Goal: Transaction & Acquisition: Purchase product/service

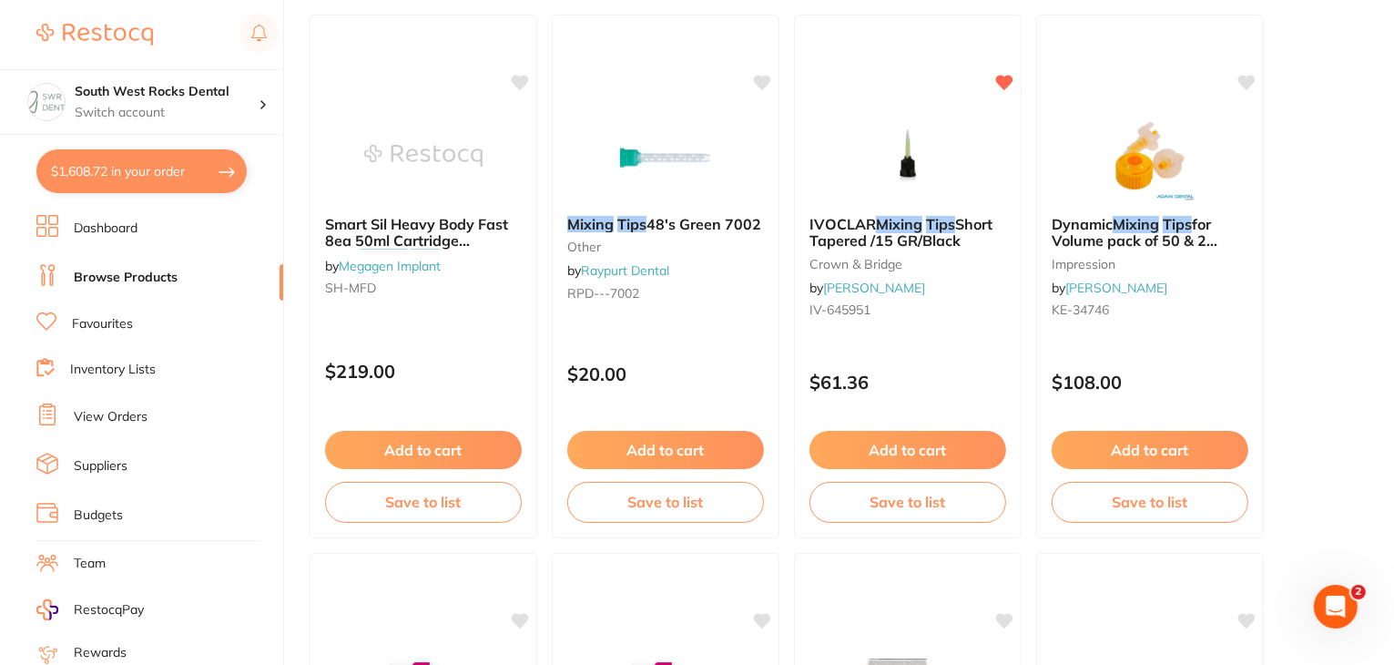
scroll to position [6161, 0]
click at [124, 280] on link "Browse Products" at bounding box center [126, 278] width 104 height 18
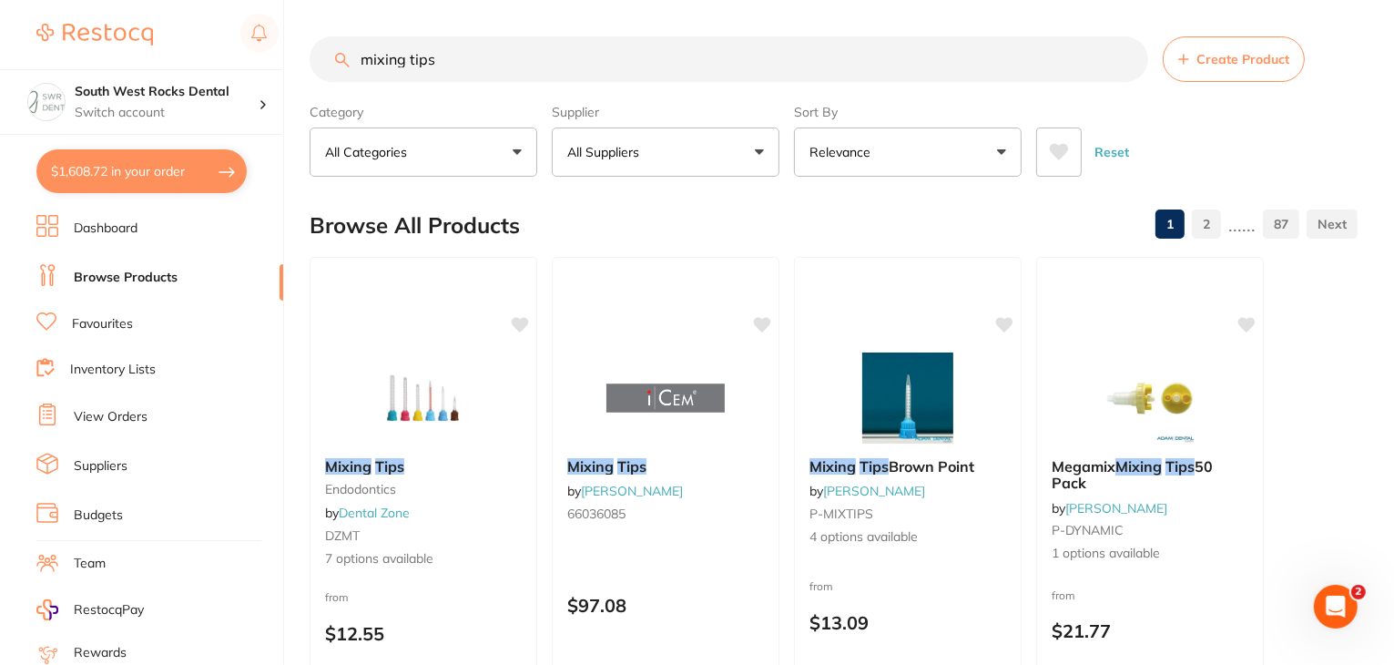
scroll to position [0, 0]
drag, startPoint x: 459, startPoint y: 66, endPoint x: 332, endPoint y: 90, distance: 128.9
click at [332, 90] on section "mixing tips Create Product Category All Categories All Categories 3D Printing a…" at bounding box center [834, 106] width 1048 height 140
click at [102, 312] on li "Favourites" at bounding box center [159, 324] width 247 height 24
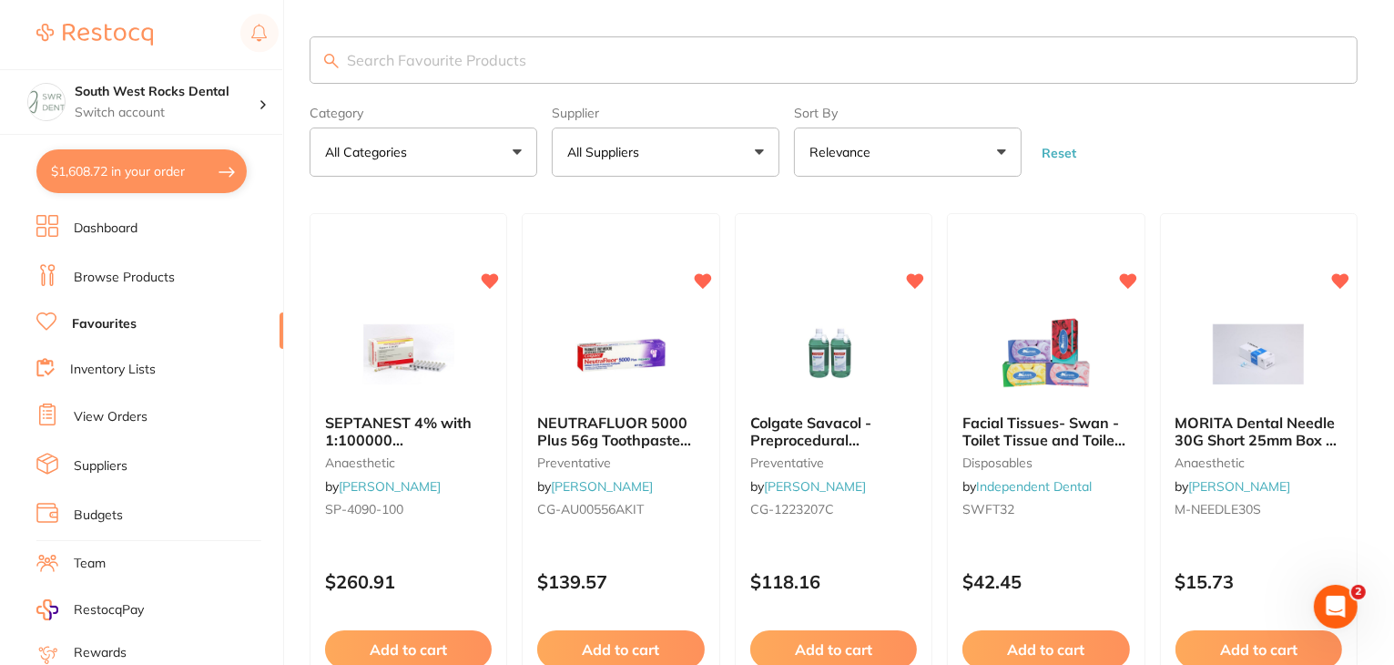
click at [427, 70] on input "search" at bounding box center [834, 59] width 1048 height 47
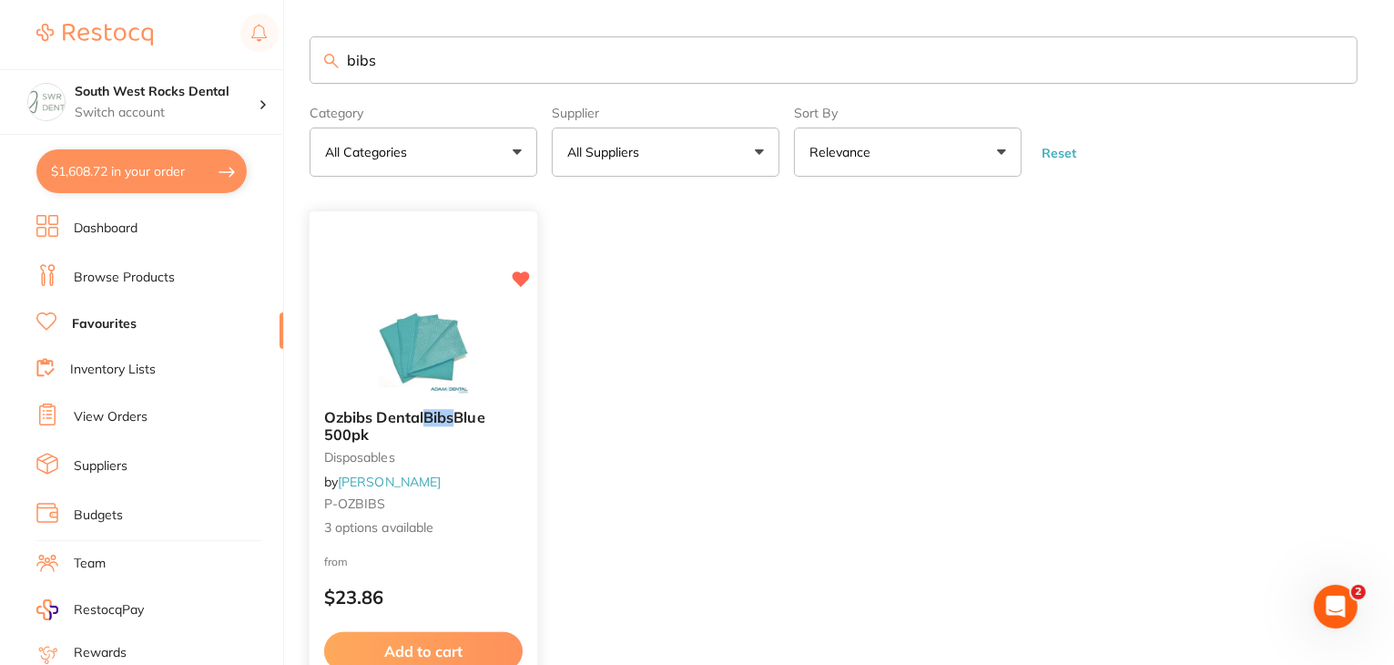
type input "bibs"
click at [412, 410] on span "Ozbibs Dental" at bounding box center [373, 417] width 99 height 18
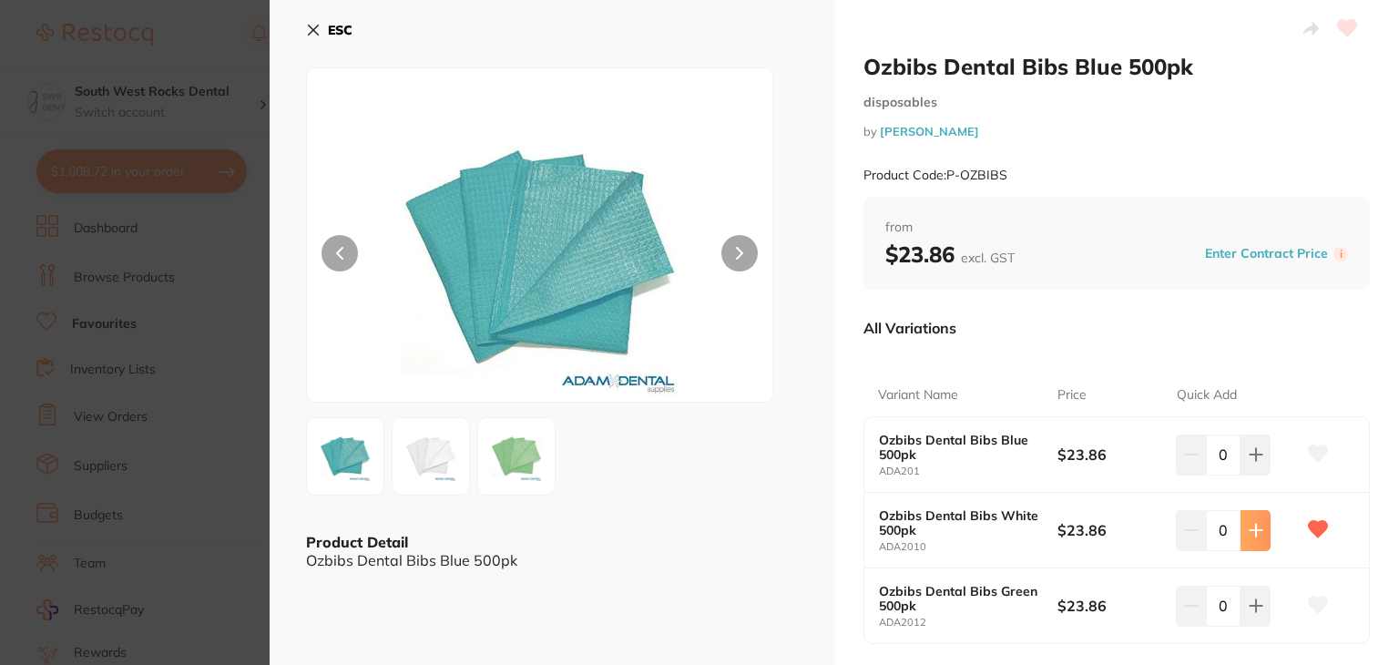
click at [1254, 462] on icon at bounding box center [1255, 454] width 15 height 15
type input "2"
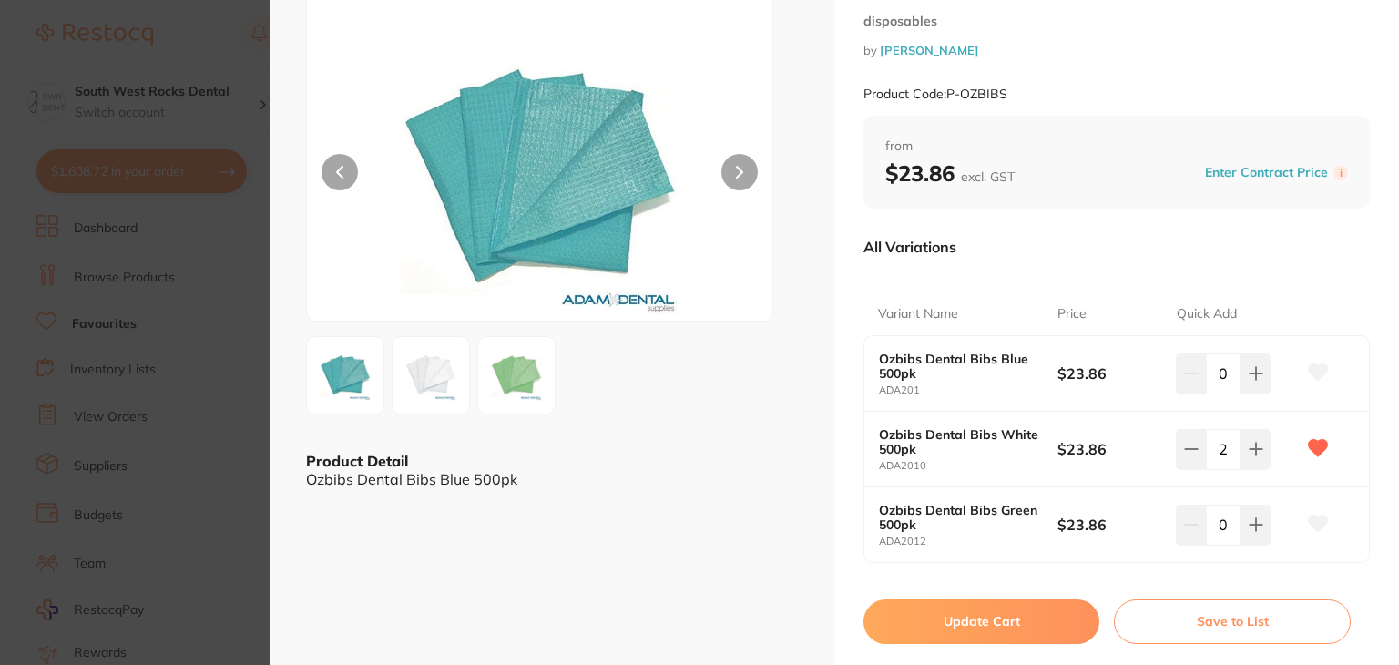
scroll to position [124, 0]
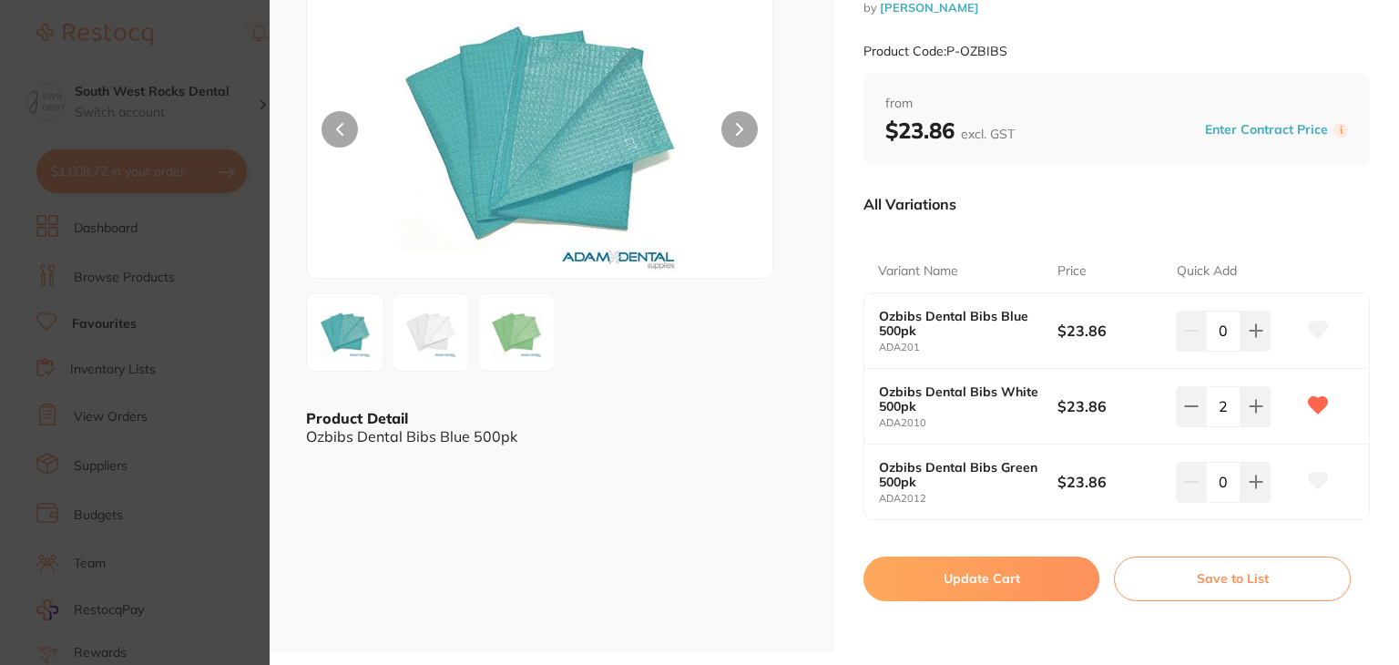
click at [961, 572] on button "Update Cart" at bounding box center [981, 578] width 236 height 44
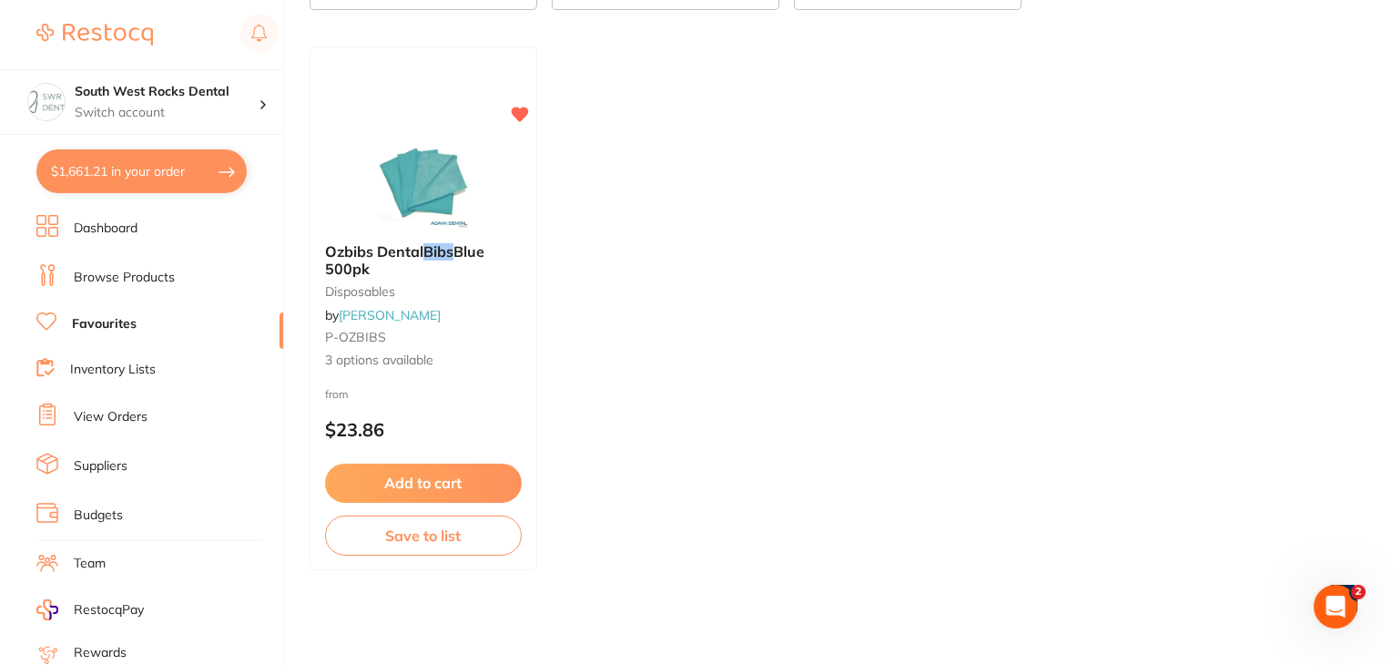
click at [114, 323] on link "Favourites" at bounding box center [104, 324] width 65 height 18
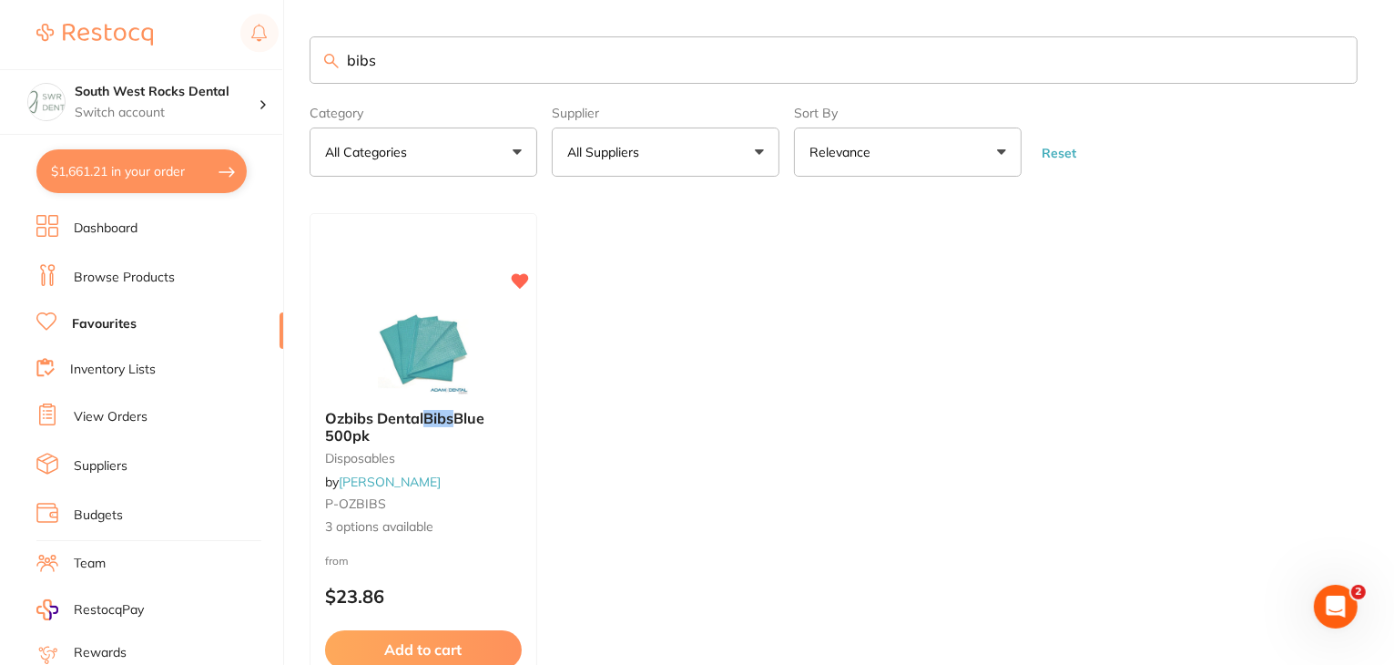
click at [388, 64] on input "bibs" at bounding box center [834, 59] width 1048 height 47
type input "b"
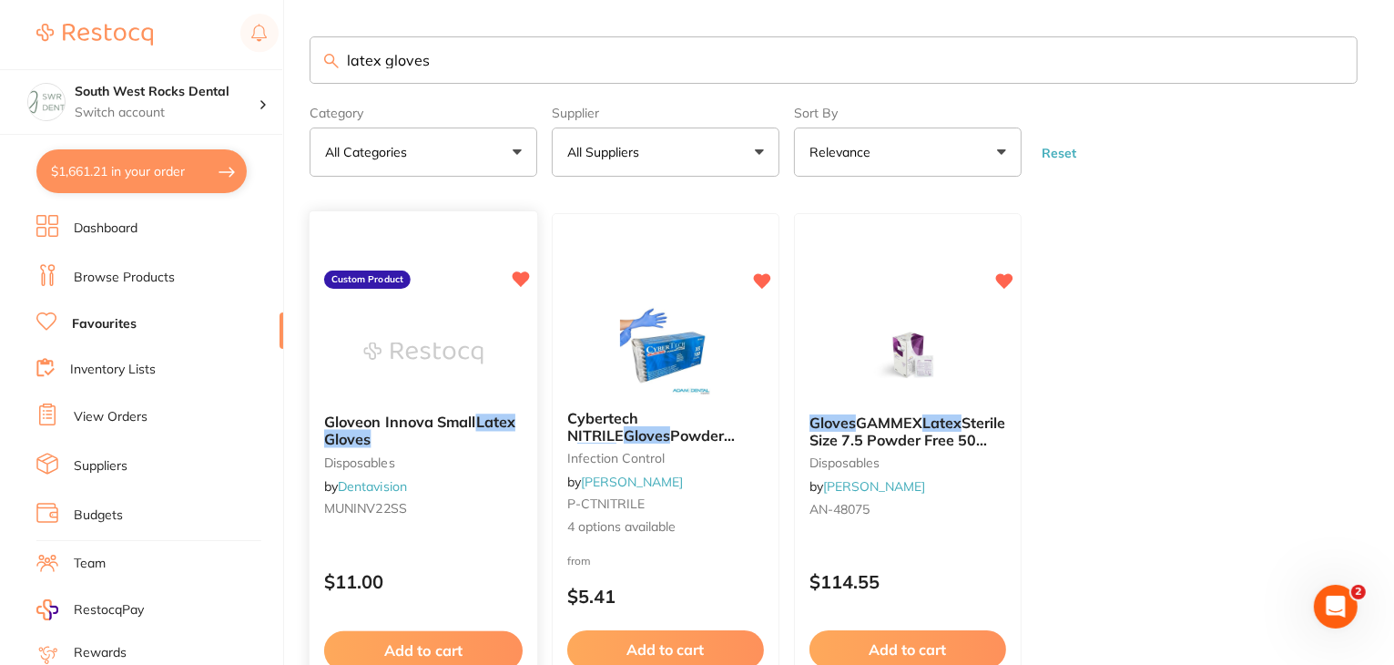
type input "latex gloves"
click at [410, 414] on span "Gloveon Innova Small" at bounding box center [400, 422] width 152 height 18
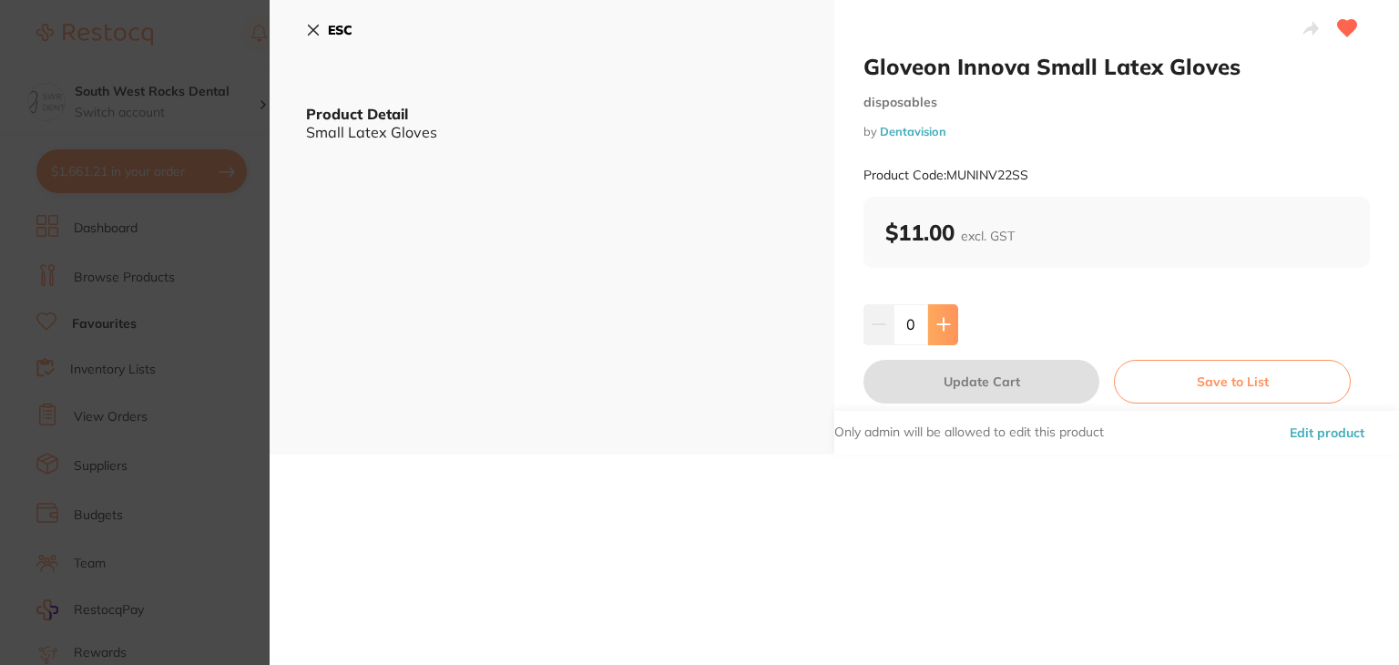
click at [937, 324] on icon at bounding box center [943, 325] width 12 height 12
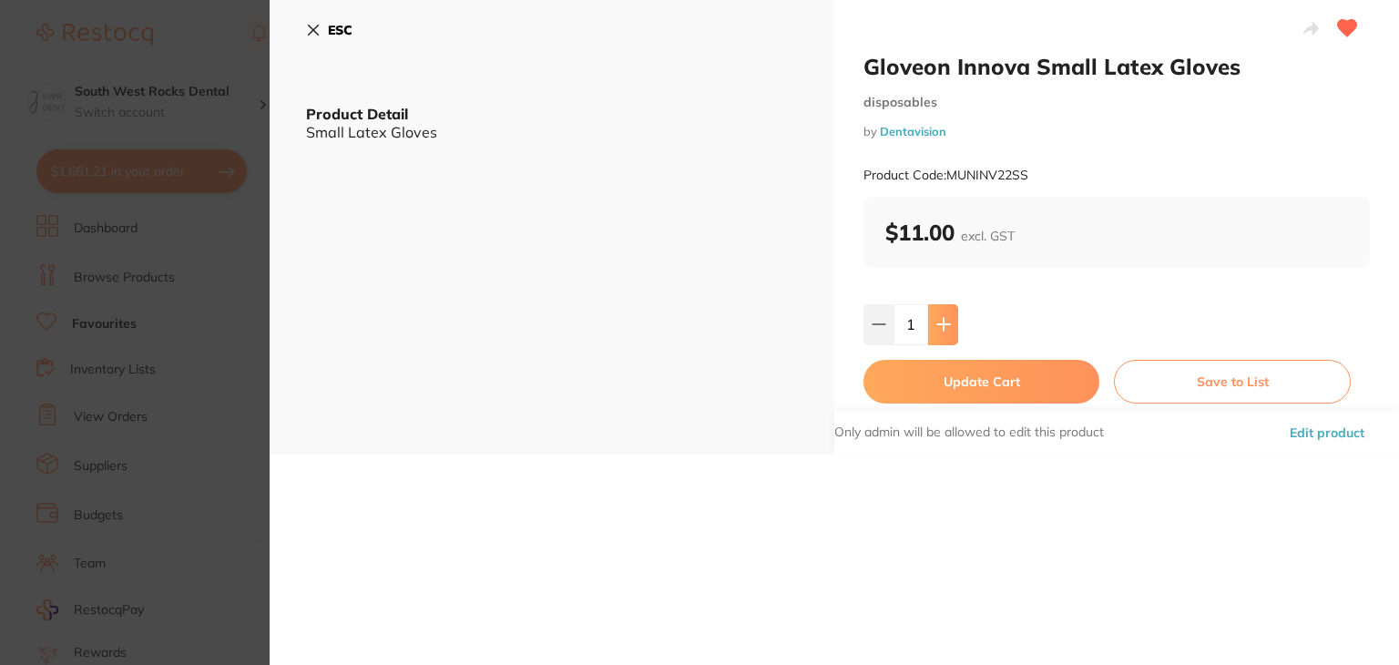
click at [937, 324] on icon at bounding box center [943, 325] width 12 height 12
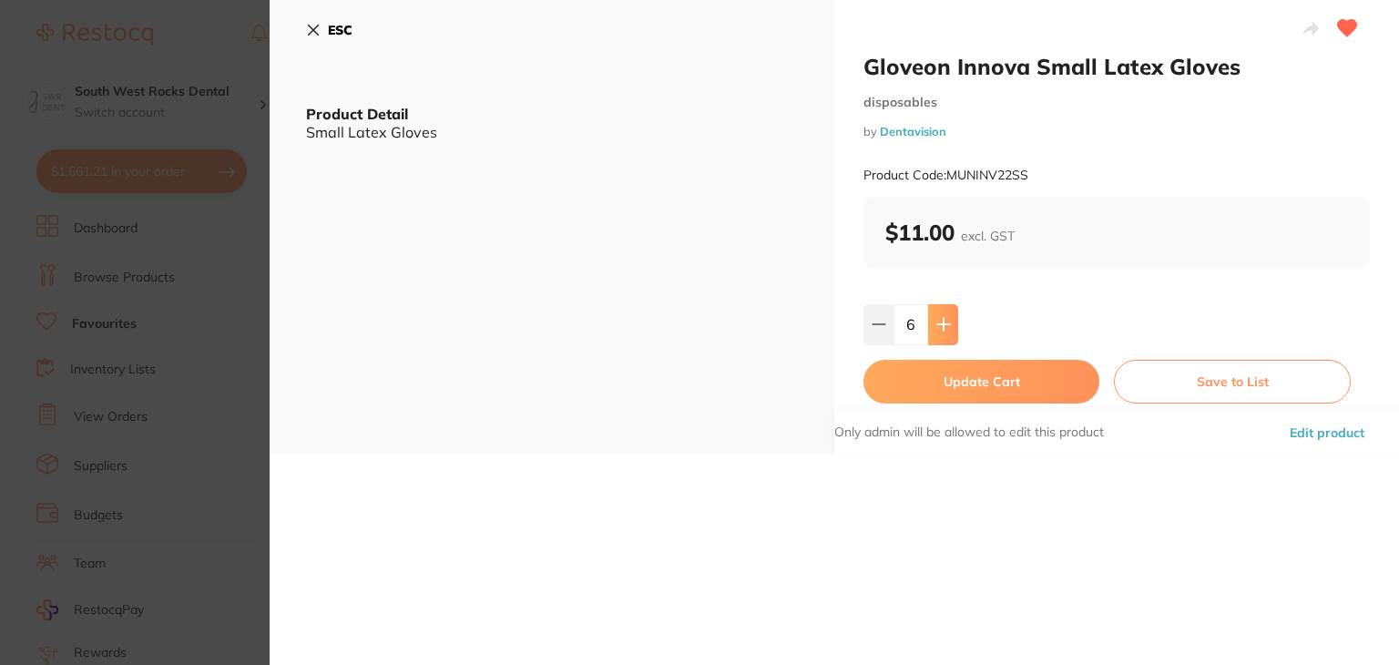
click at [937, 324] on icon at bounding box center [943, 325] width 12 height 12
type input "10"
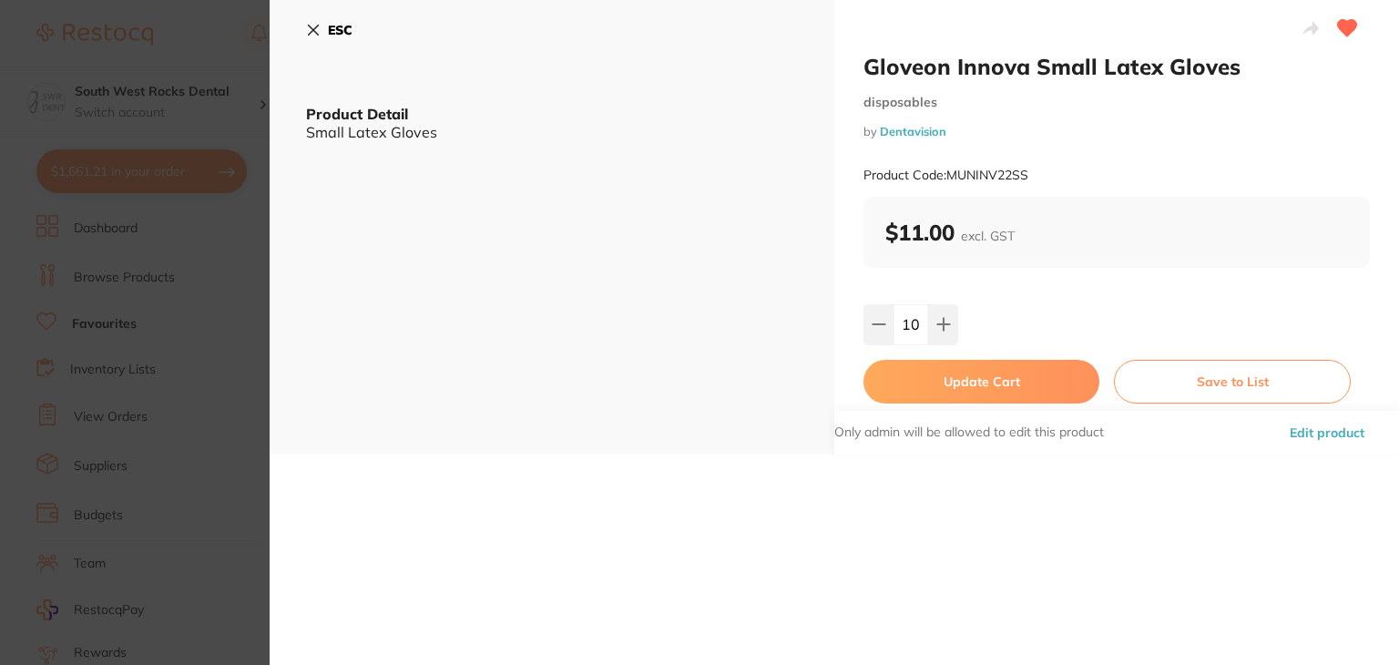
click at [939, 379] on button "Update Cart" at bounding box center [981, 382] width 236 height 44
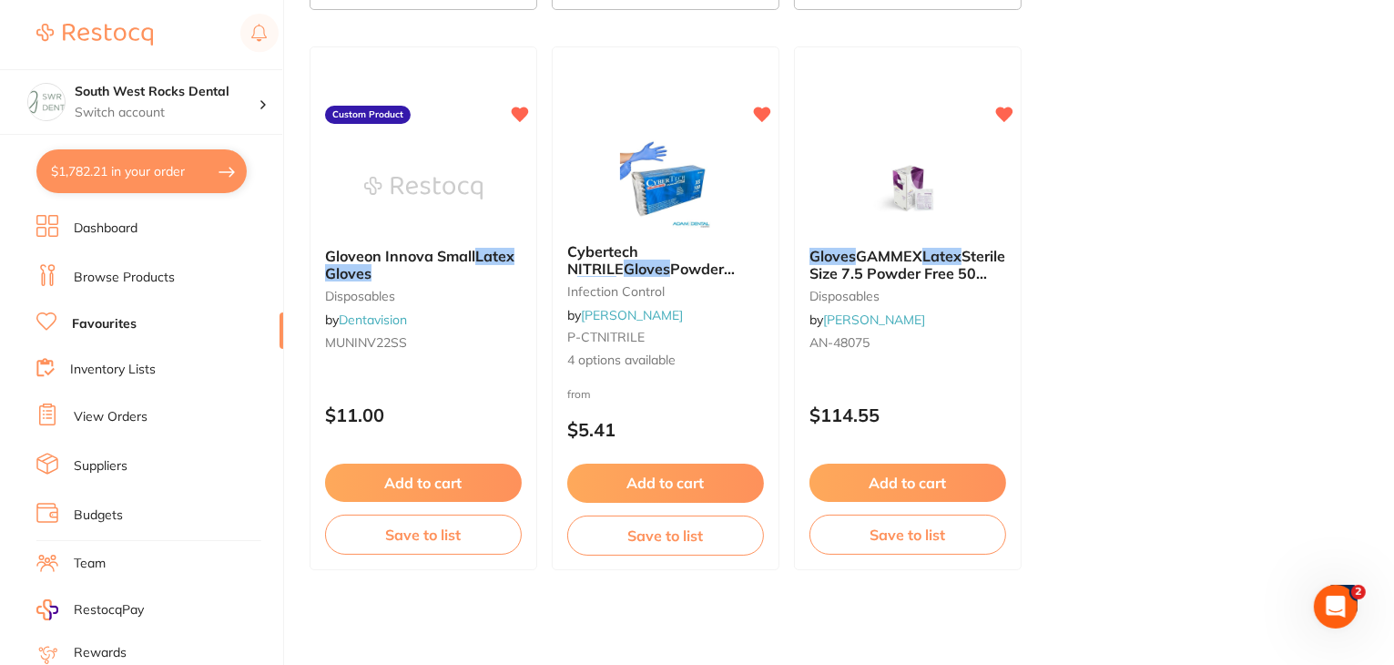
click at [138, 178] on button "$1,782.21 in your order" at bounding box center [141, 171] width 210 height 44
checkbox input "true"
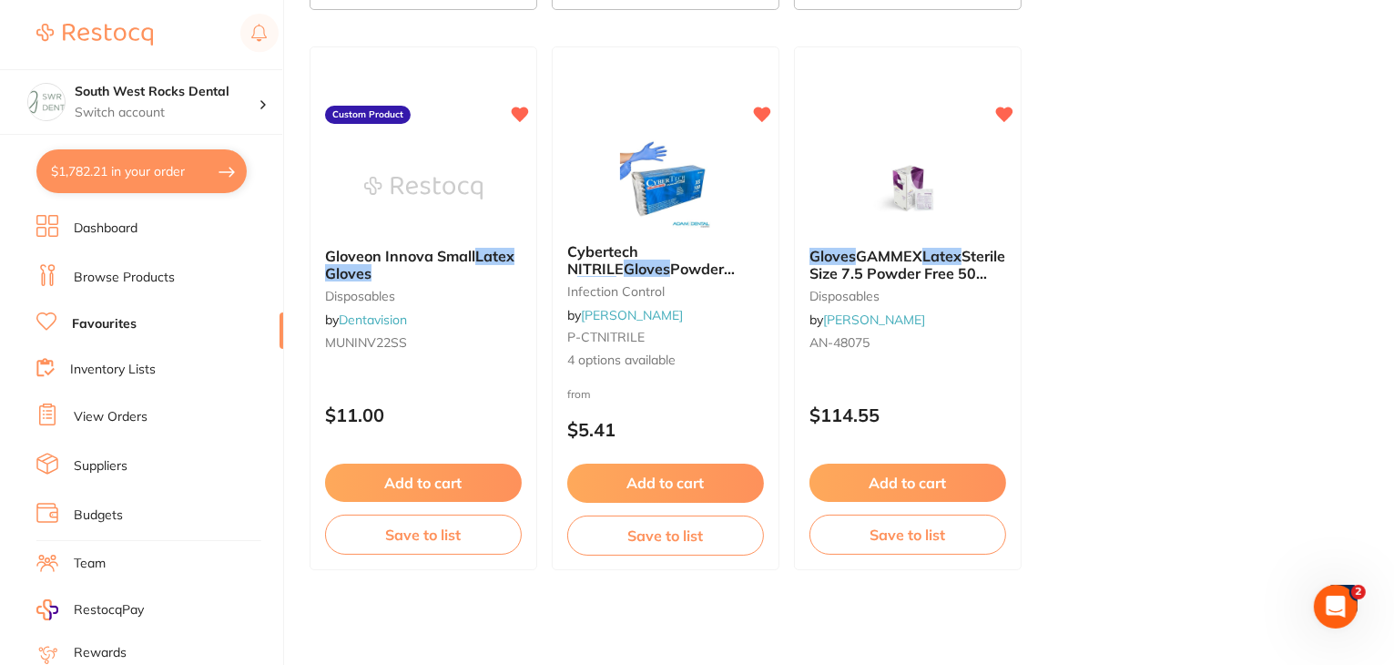
checkbox input "true"
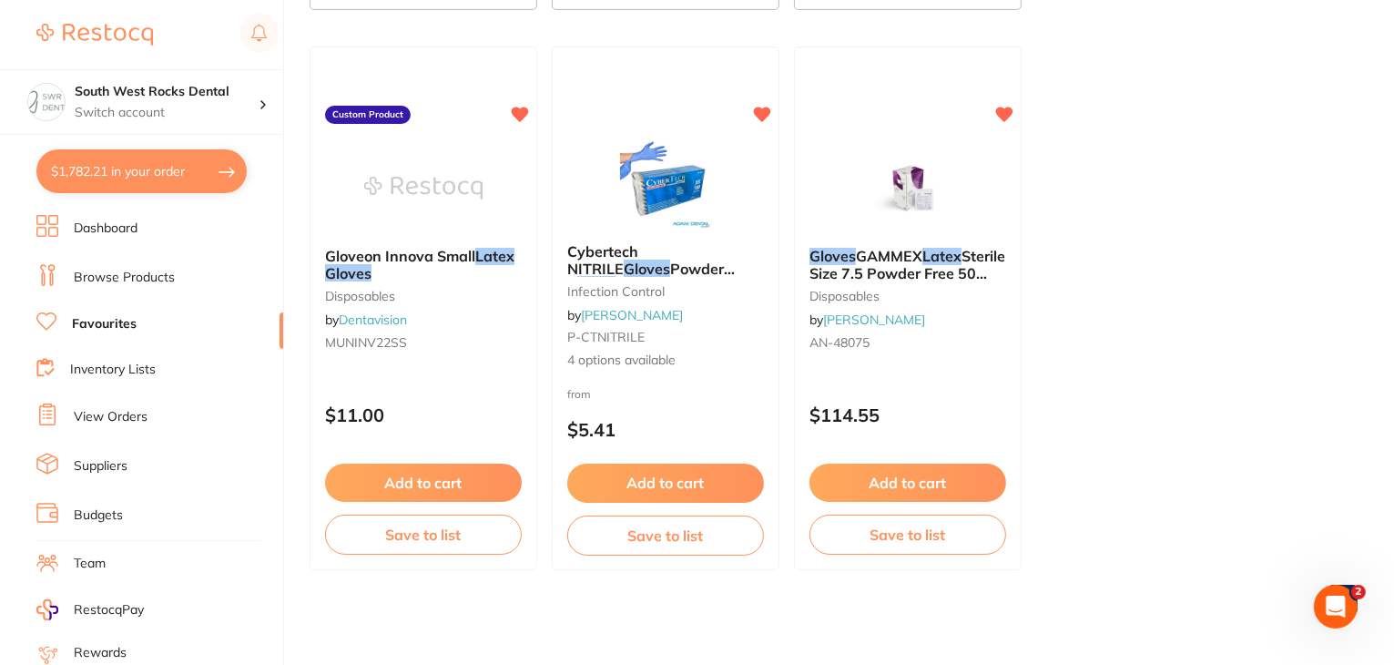
checkbox input "true"
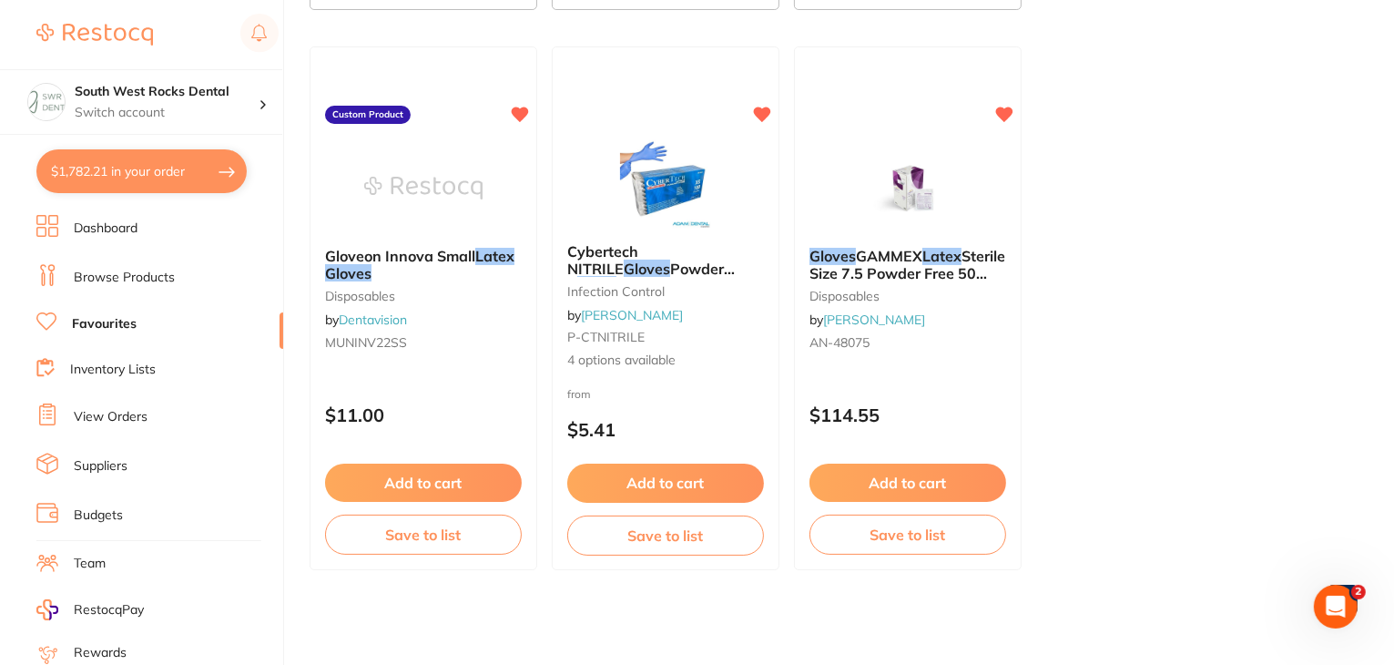
checkbox input "true"
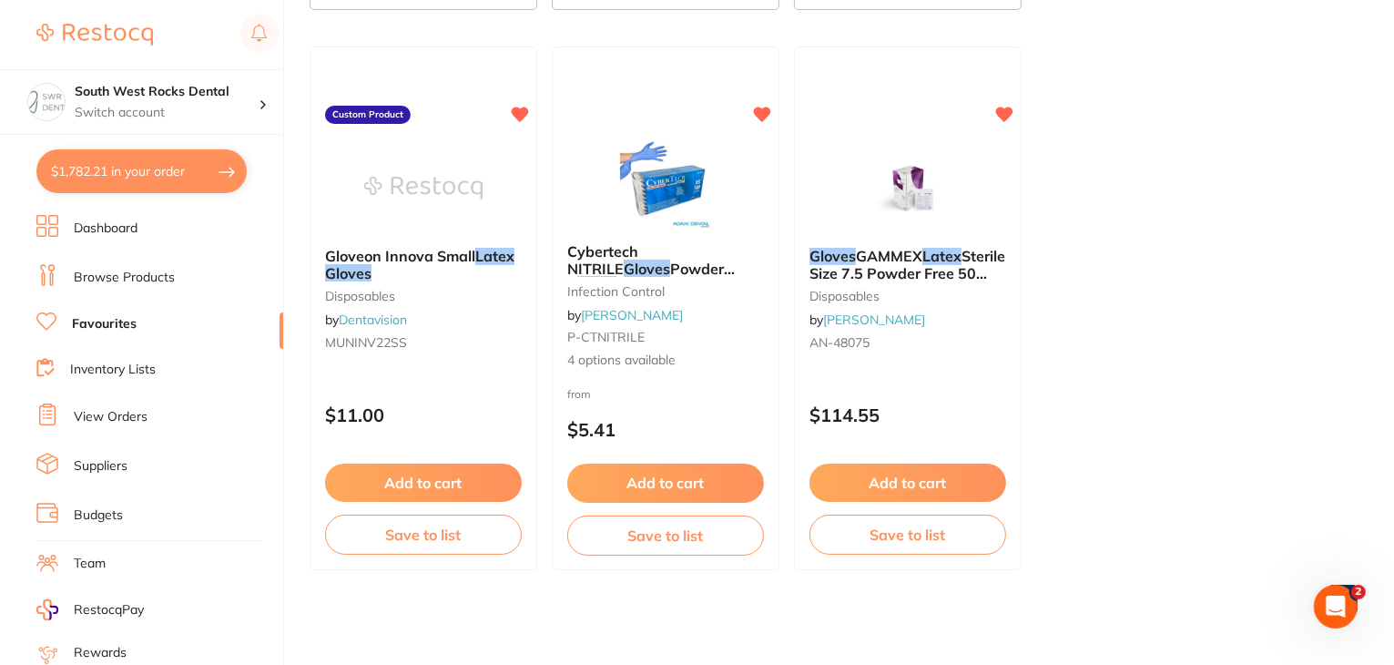
checkbox input "true"
